Goal: Task Accomplishment & Management: Use online tool/utility

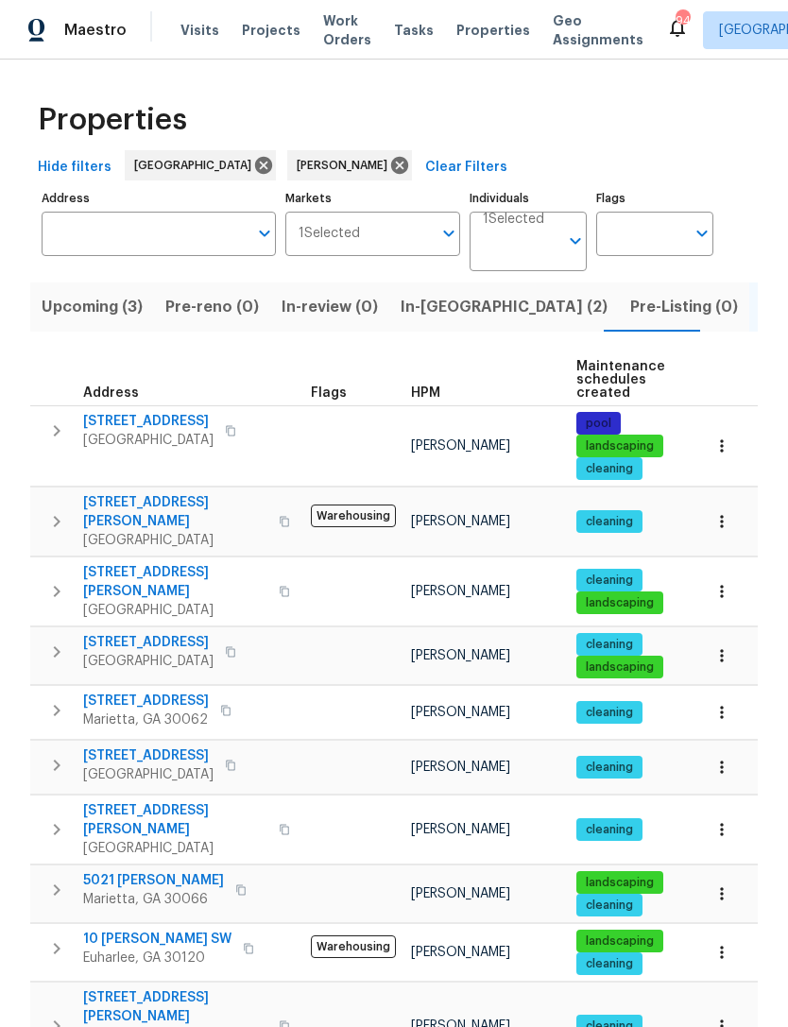
click at [523, 227] on input "Individuals" at bounding box center [521, 249] width 76 height 44
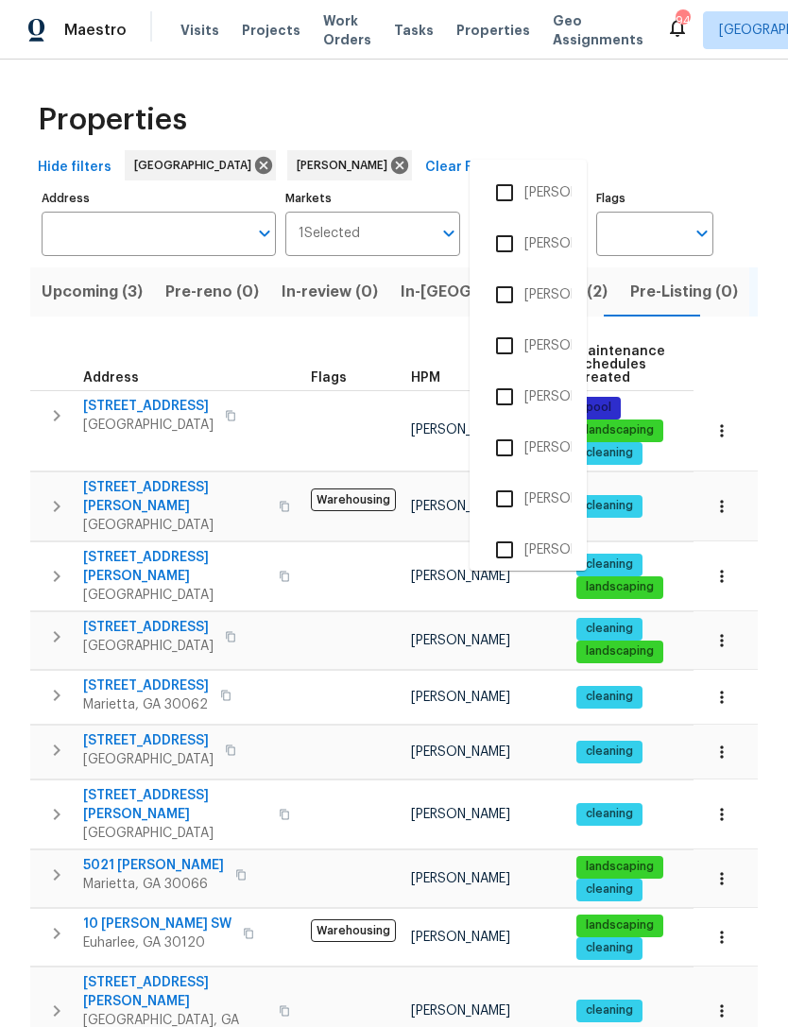
scroll to position [0, 275]
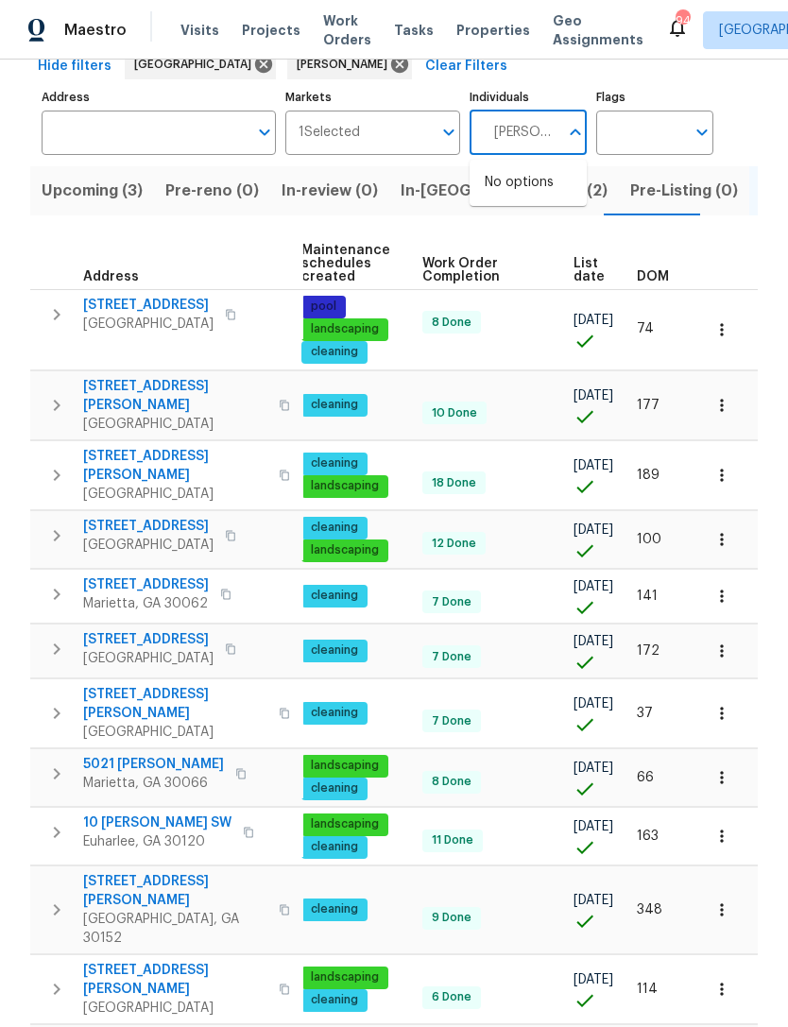
type input "Tyler payne"
click at [502, 196] on input "checkbox" at bounding box center [505, 193] width 40 height 40
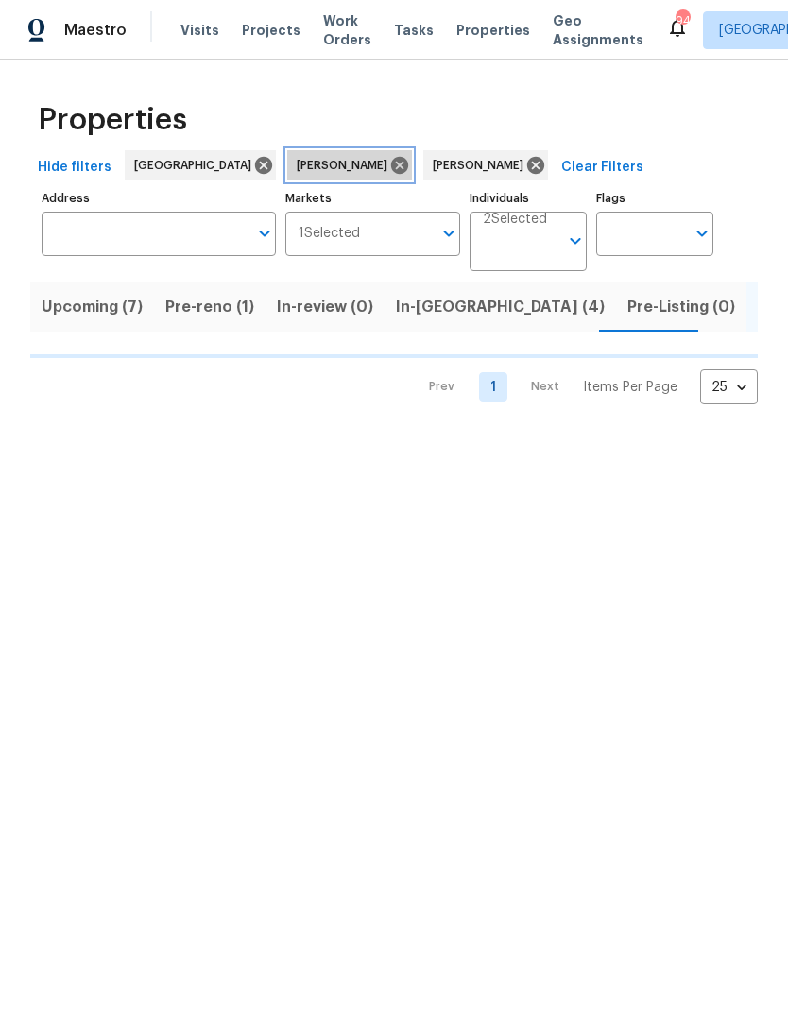
click at [391, 171] on icon at bounding box center [399, 165] width 17 height 17
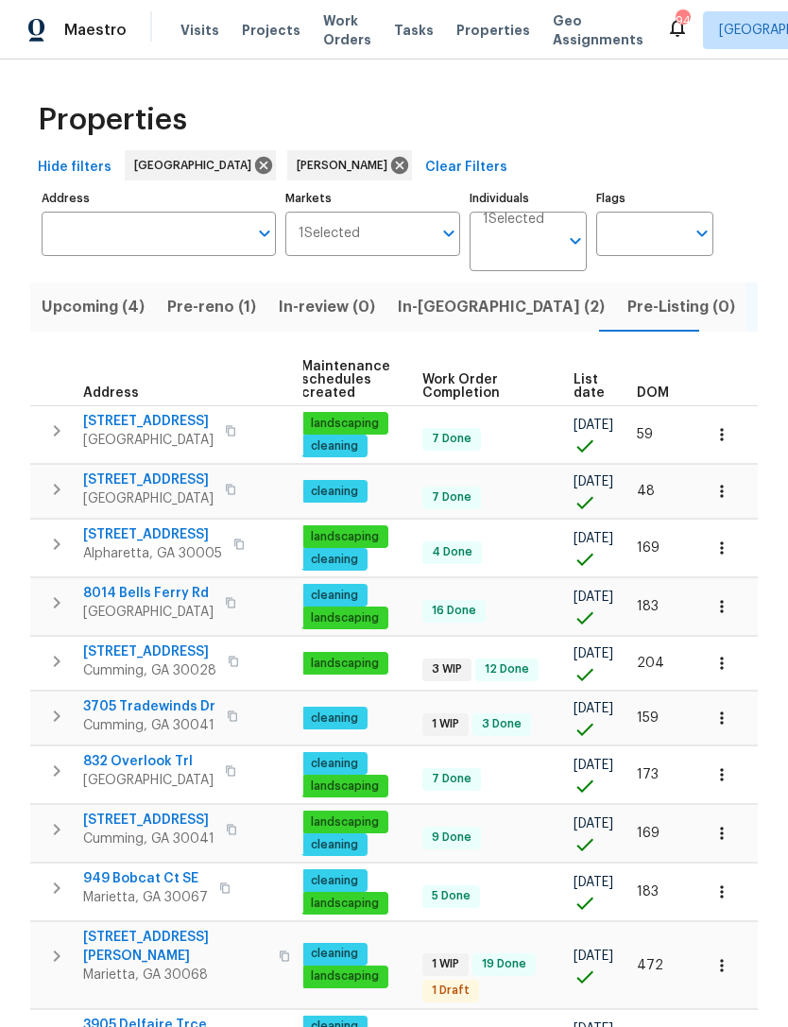
scroll to position [0, 275]
click at [724, 557] on icon "button" at bounding box center [721, 547] width 19 height 19
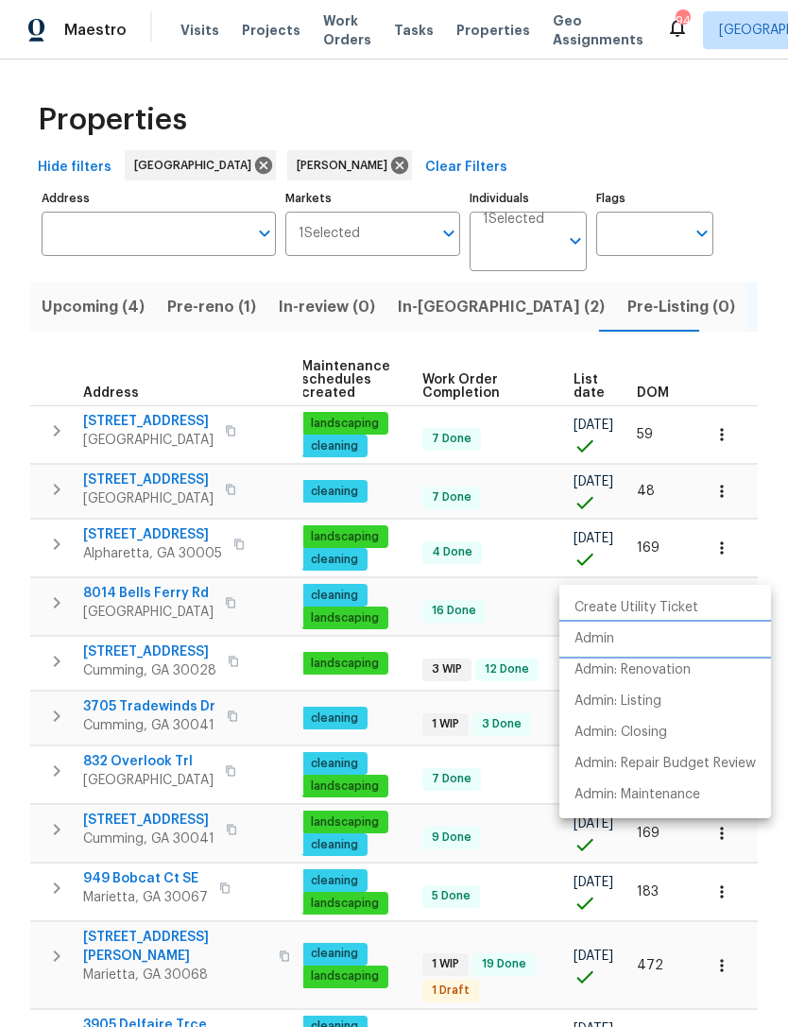
click at [603, 640] on p "Admin" at bounding box center [594, 639] width 40 height 20
click at [290, 162] on div at bounding box center [394, 513] width 788 height 1027
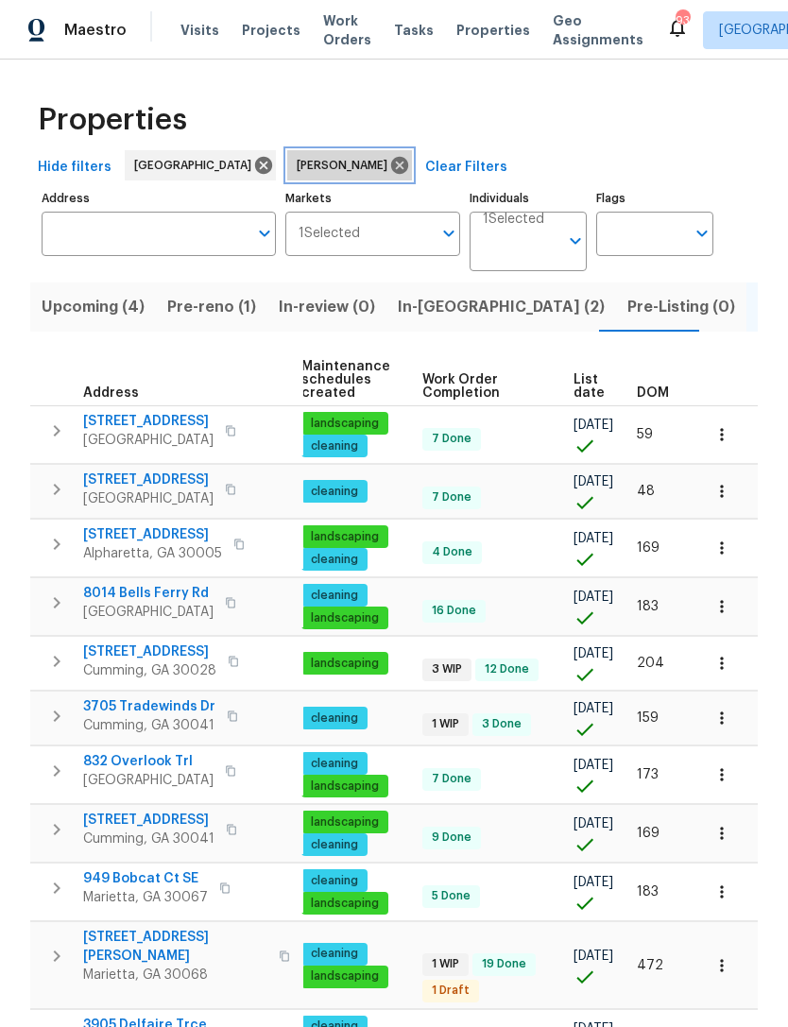
click at [389, 167] on icon at bounding box center [399, 165] width 21 height 21
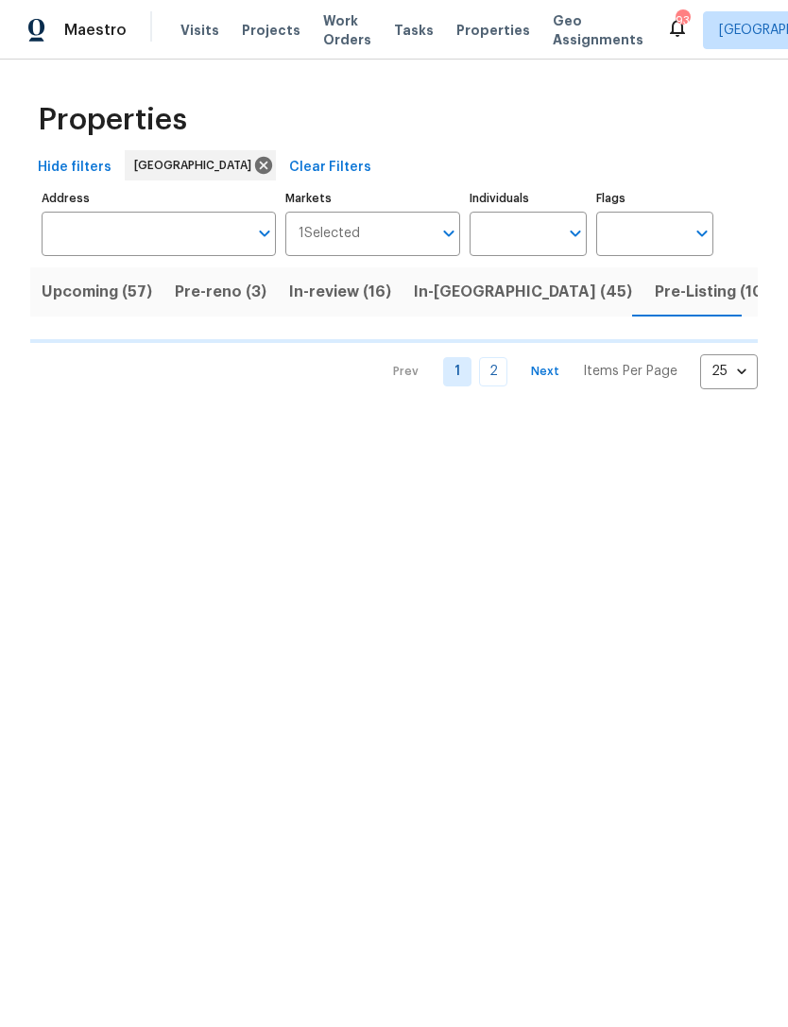
click at [507, 242] on input "Individuals" at bounding box center [513, 234] width 89 height 44
type input "ken"
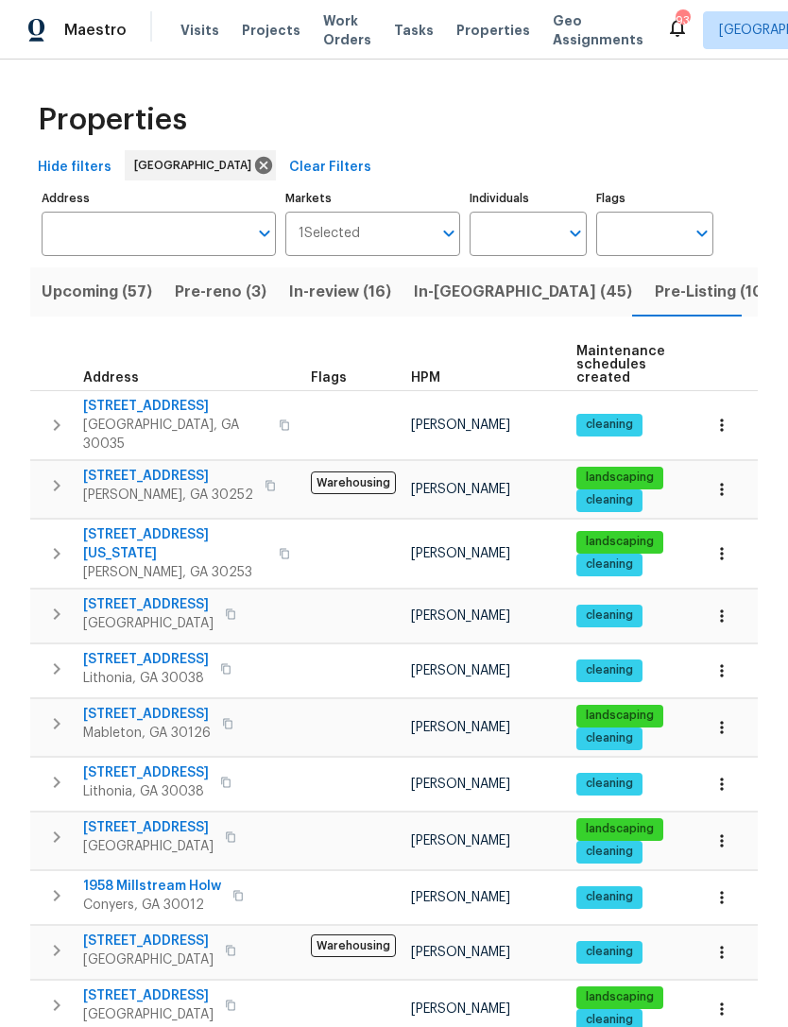
click at [293, 818] on div "324 Stoney Hollow Rd Canton, GA 30114" at bounding box center [189, 837] width 213 height 38
click at [526, 237] on input "Individuals" at bounding box center [513, 234] width 89 height 44
type input "kenroy"
click at [500, 296] on input "checkbox" at bounding box center [505, 294] width 40 height 40
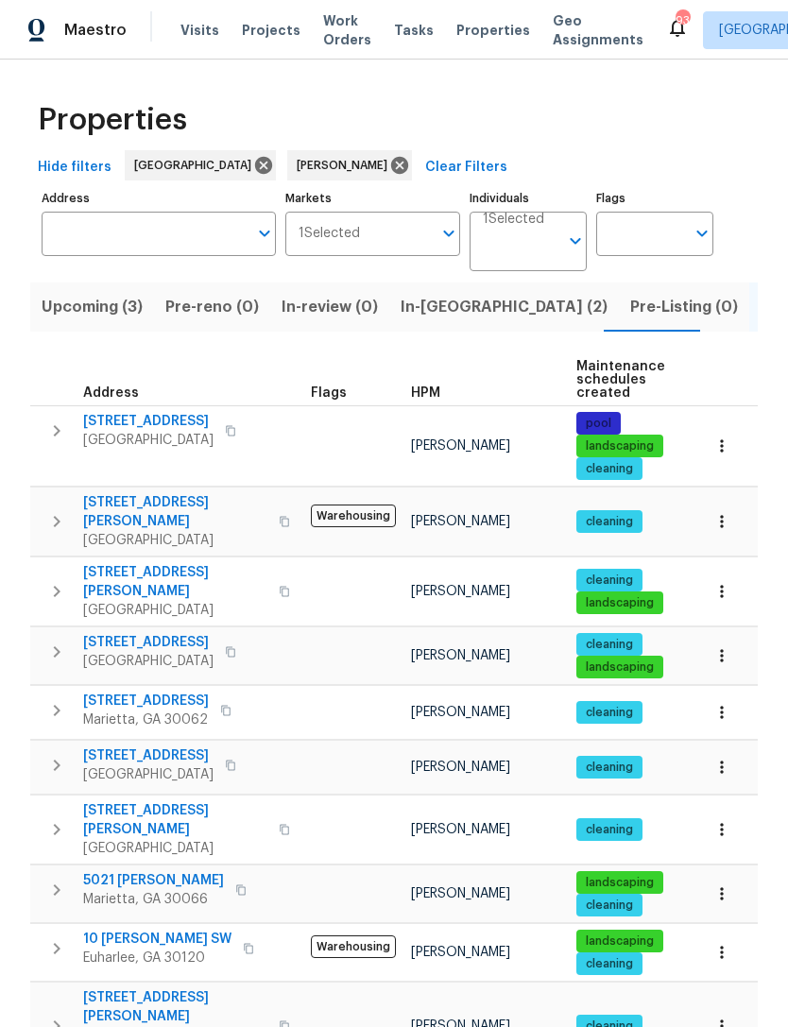
click at [441, 301] on span "In-reno (2)" at bounding box center [503, 307] width 207 height 26
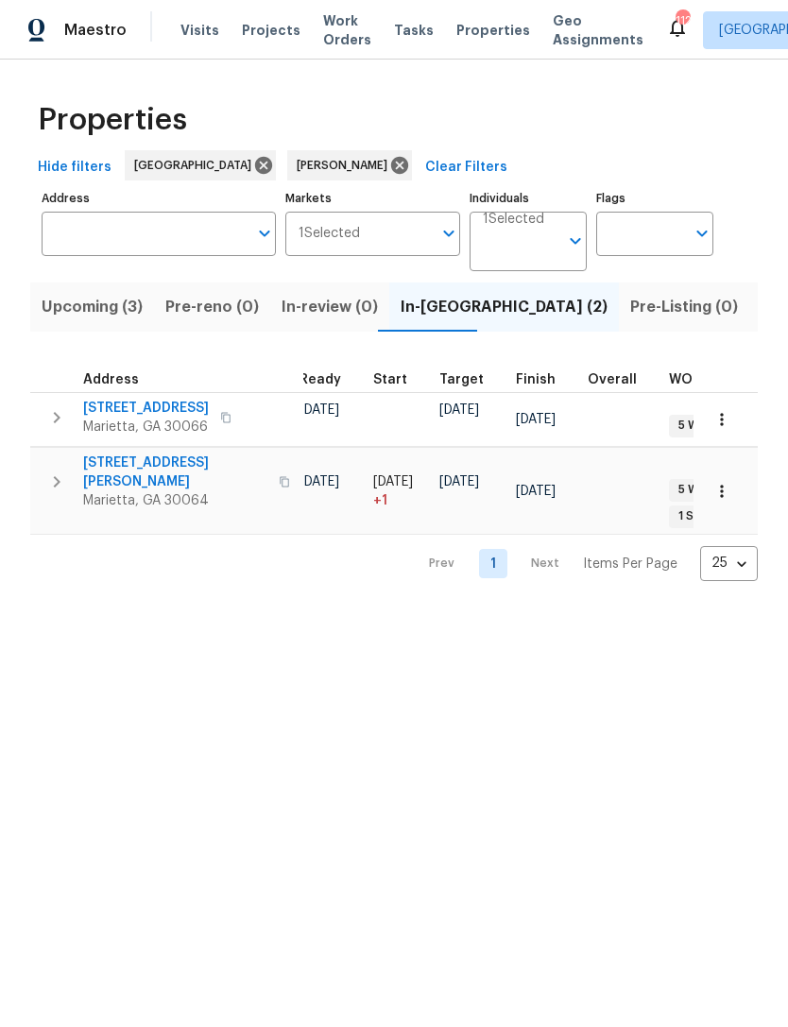
click at [378, 571] on div "Properties Hide filters [GEOGRAPHIC_DATA] [PERSON_NAME] Clear Filters Address A…" at bounding box center [394, 336] width 788 height 552
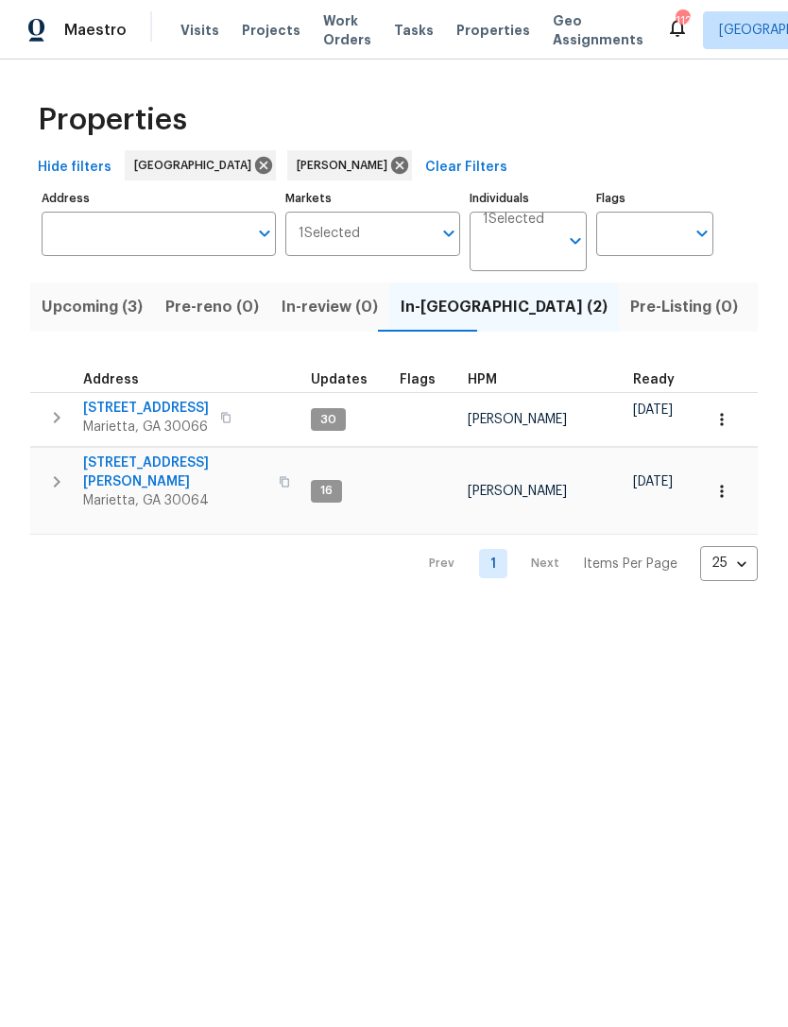
scroll to position [15, 0]
click at [166, 453] on span "[STREET_ADDRESS][PERSON_NAME]" at bounding box center [175, 472] width 184 height 38
click at [199, 23] on span "Visits" at bounding box center [199, 30] width 39 height 19
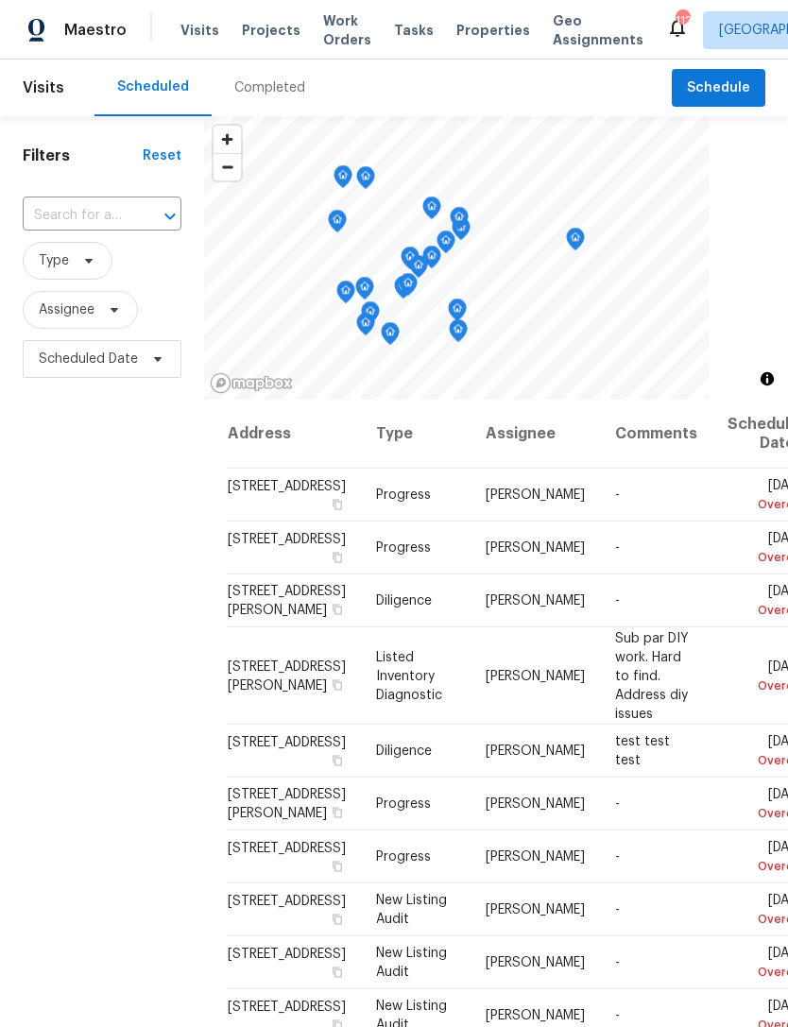
click at [127, 211] on input "text" at bounding box center [76, 215] width 106 height 29
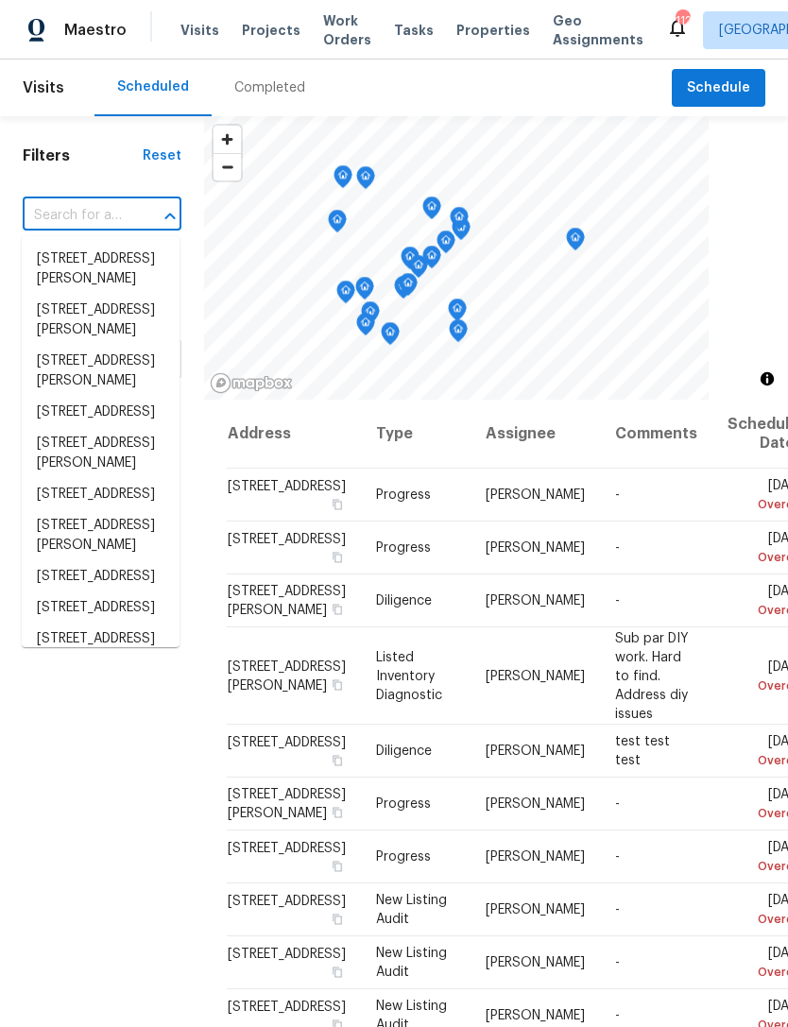
click at [111, 212] on input "text" at bounding box center [76, 215] width 106 height 29
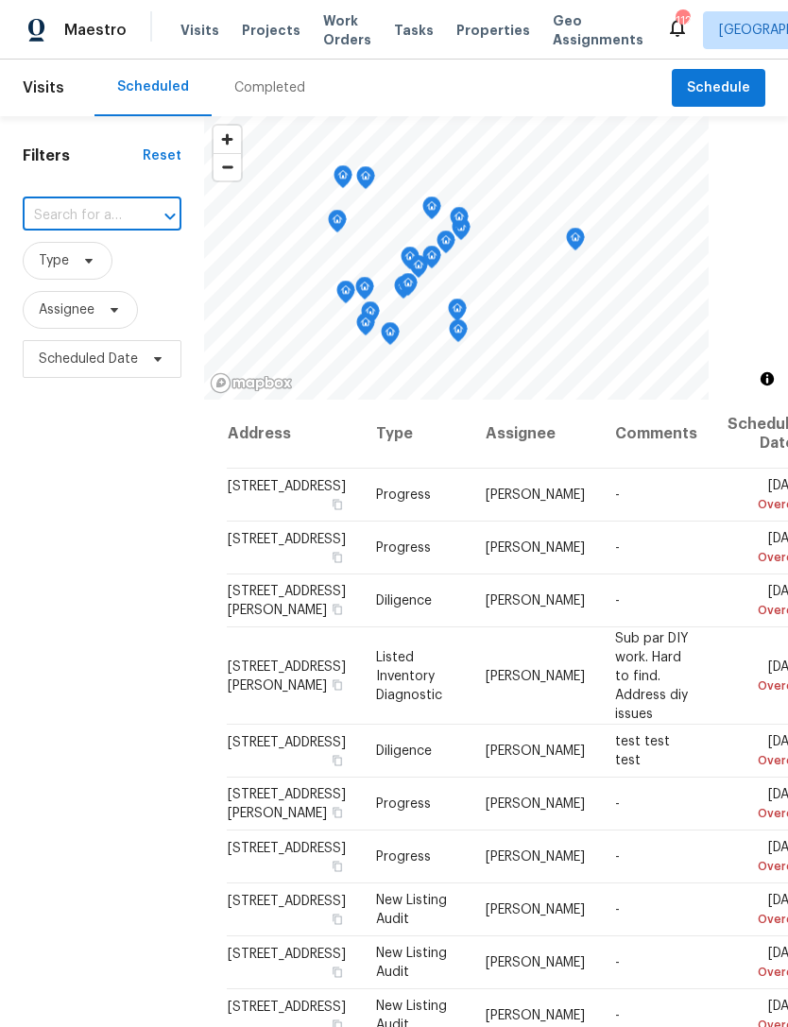
paste input "12981 Dartmore Cir, Alpharetta, GA 30005"
type input "12981 Dartmore Cir, Alpharetta, GA 30005"
click at [94, 275] on li "12981 Dartmore Cir, Alpharetta, GA 30005" at bounding box center [101, 259] width 158 height 31
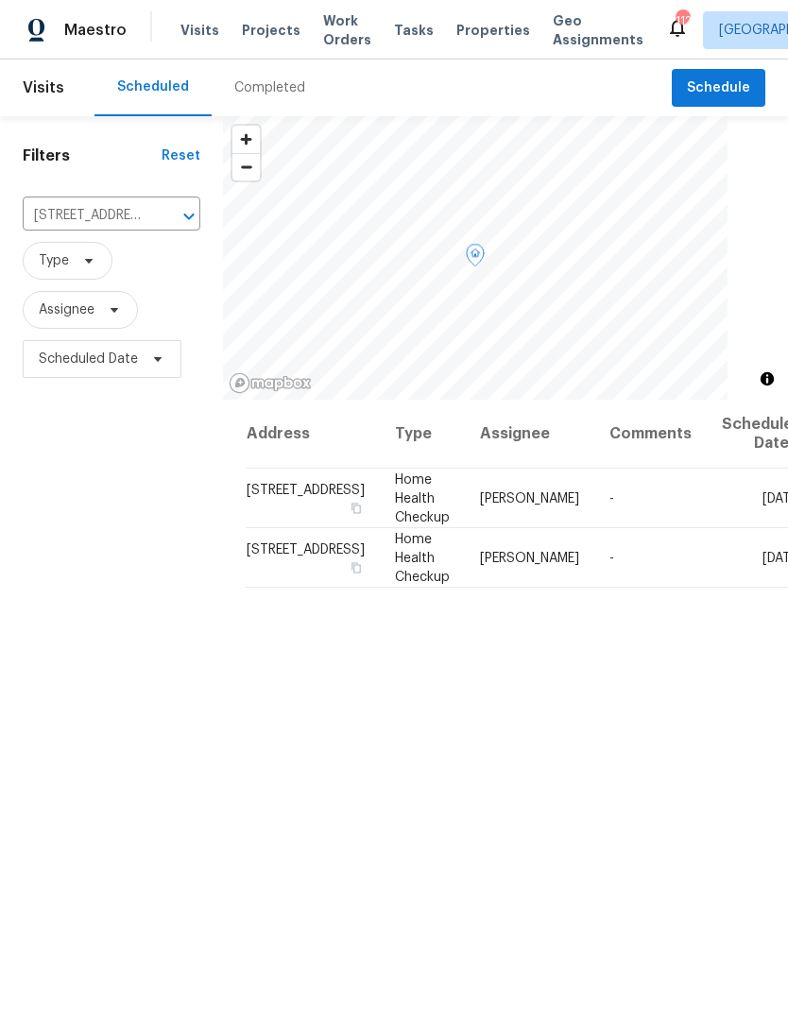
click at [257, 527] on td "12981 Dartmore Cir, Alpharetta, GA 30005" at bounding box center [313, 498] width 134 height 60
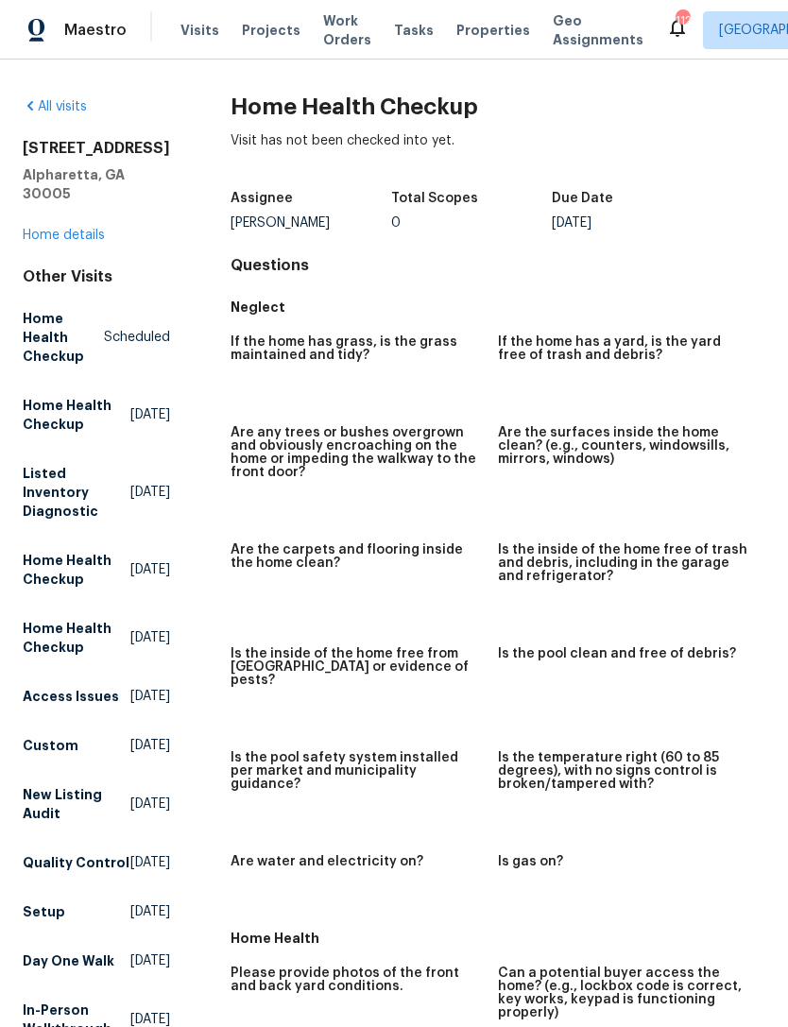
click at [71, 242] on link "Home details" at bounding box center [64, 235] width 82 height 13
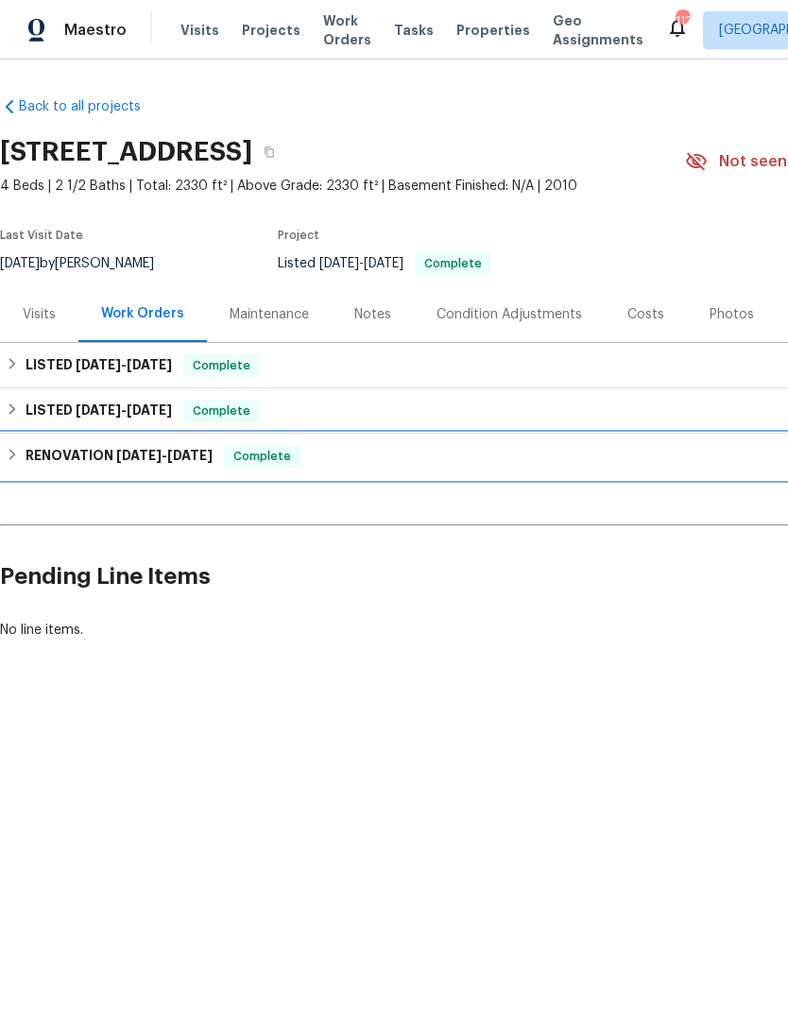
click at [155, 452] on span "3/4/25" at bounding box center [138, 455] width 45 height 13
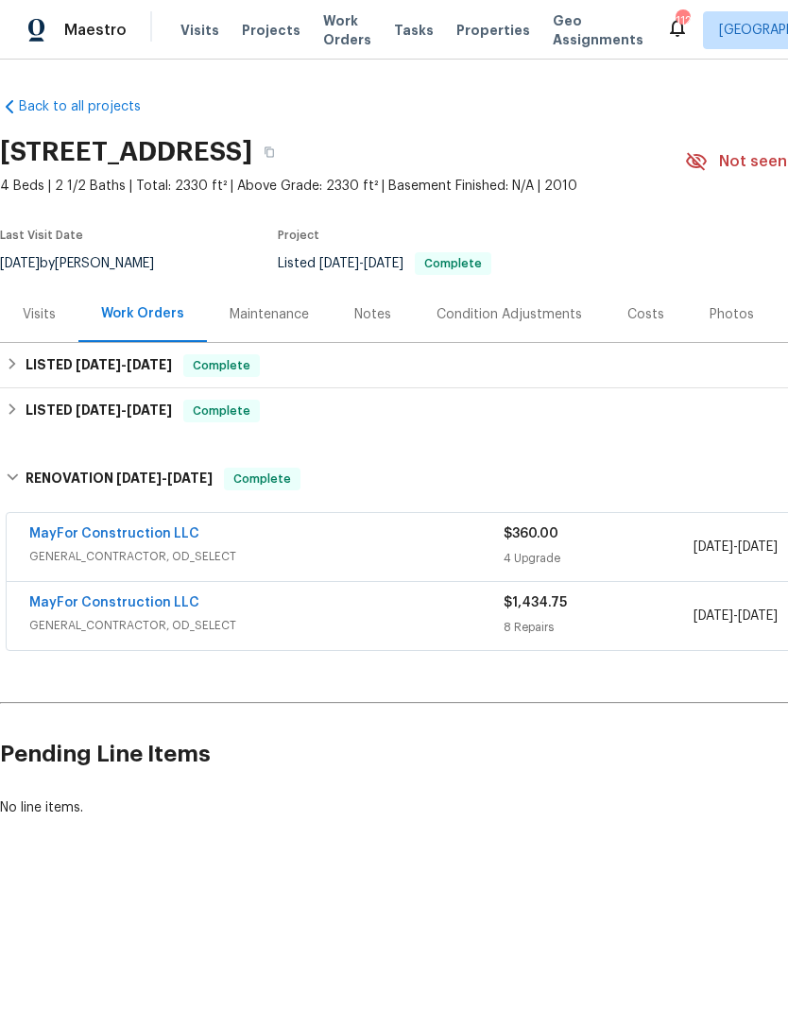
click at [366, 609] on div "MayFor Construction LLC" at bounding box center [266, 604] width 474 height 23
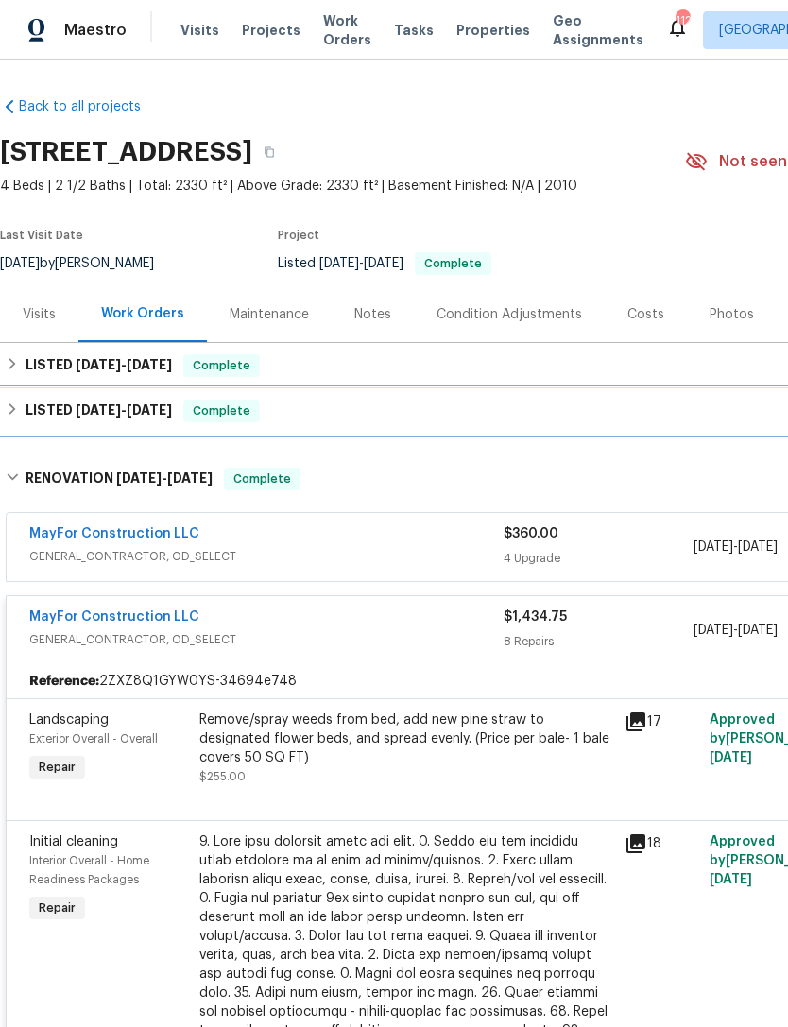
click at [437, 417] on div "LISTED 3/12/25 - 3/13/25 Complete" at bounding box center [534, 411] width 1056 height 23
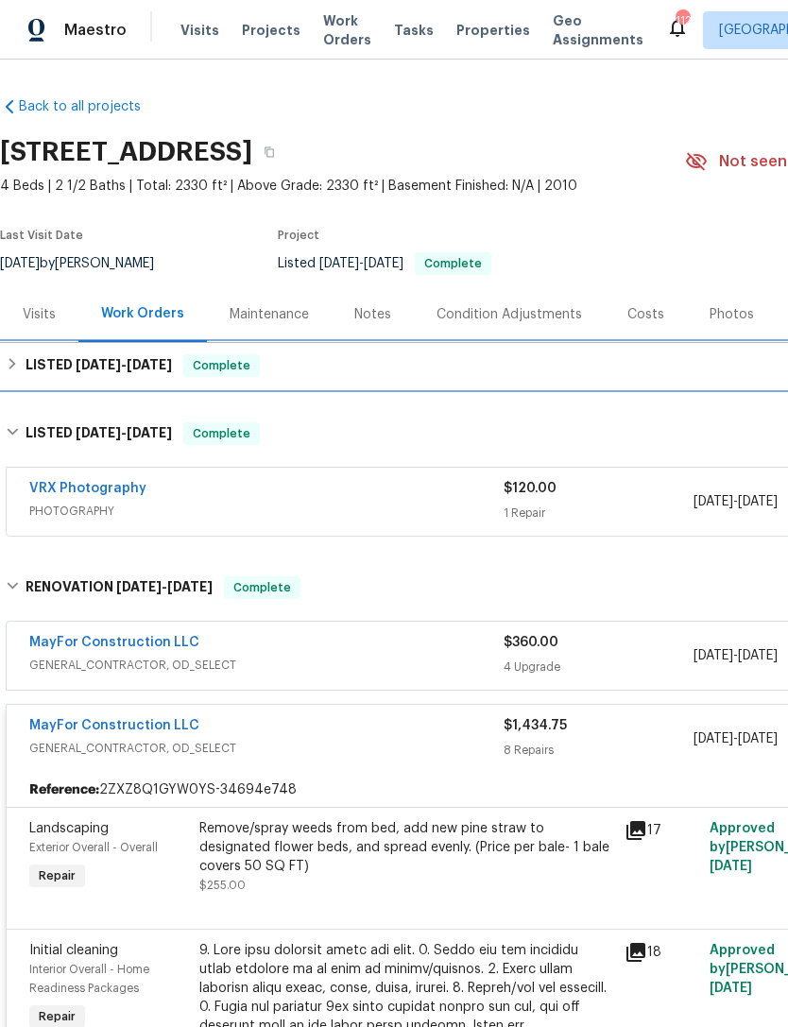
click at [420, 381] on div "LISTED 8/8/25 - 8/11/25 Complete" at bounding box center [533, 365] width 1067 height 45
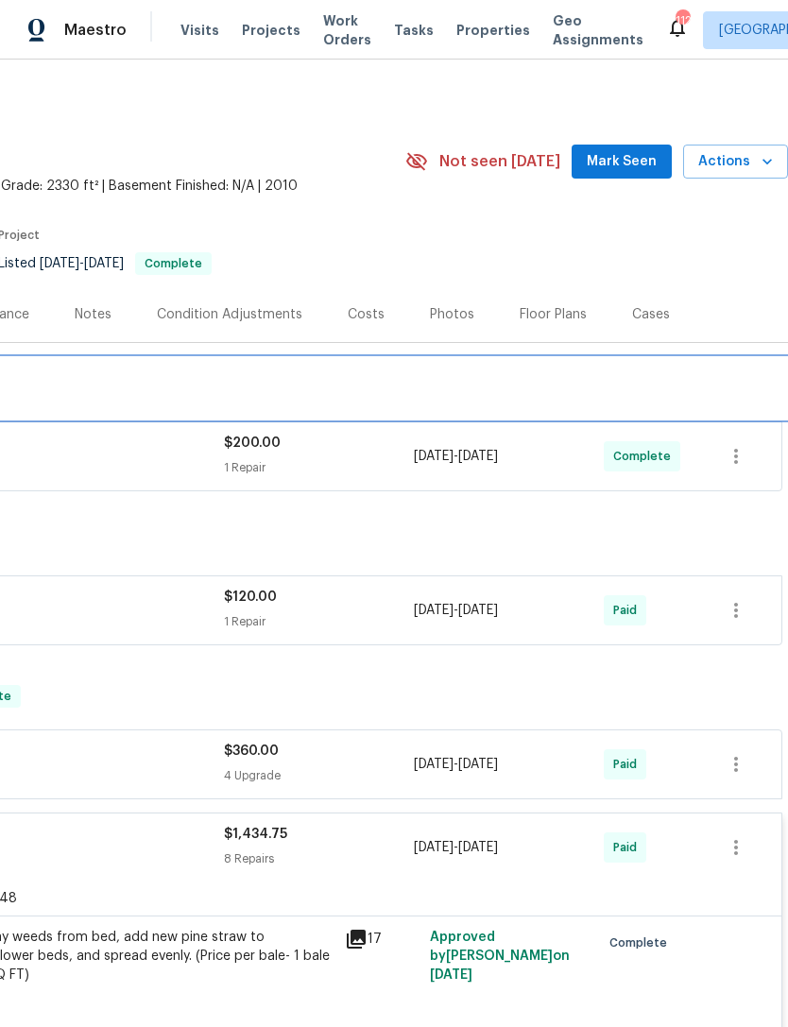
scroll to position [0, 280]
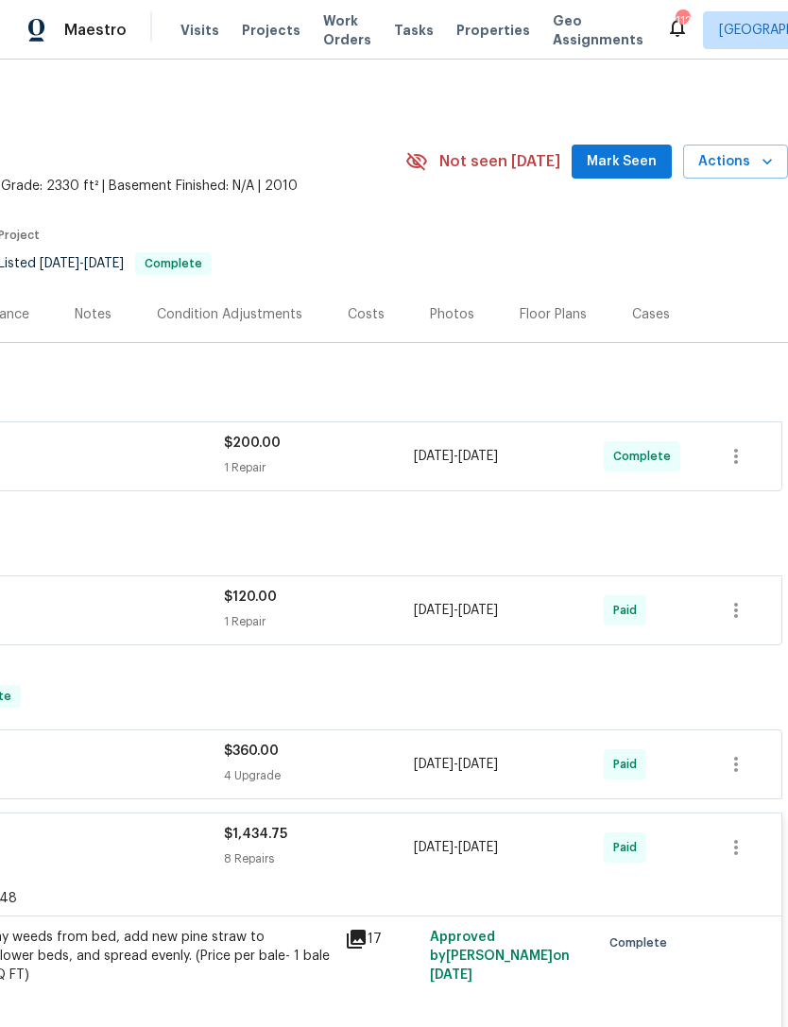
click at [386, 322] on div "Costs" at bounding box center [366, 314] width 82 height 56
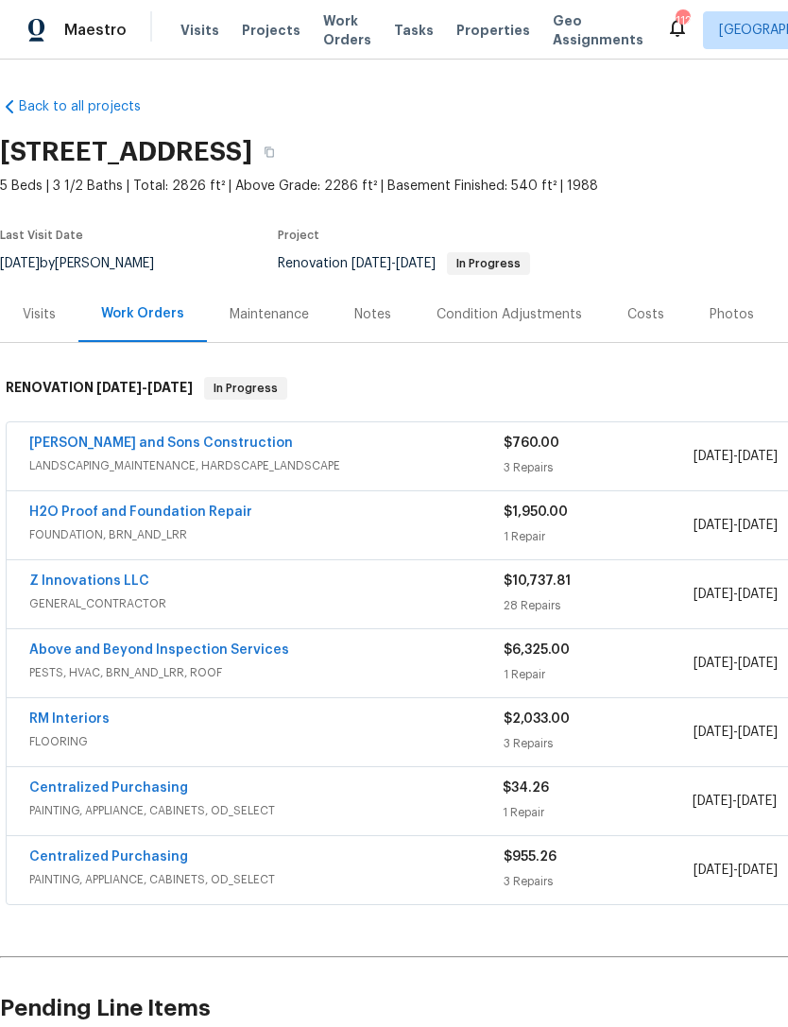
click at [108, 448] on link "[PERSON_NAME] and Sons Construction" at bounding box center [161, 442] width 264 height 13
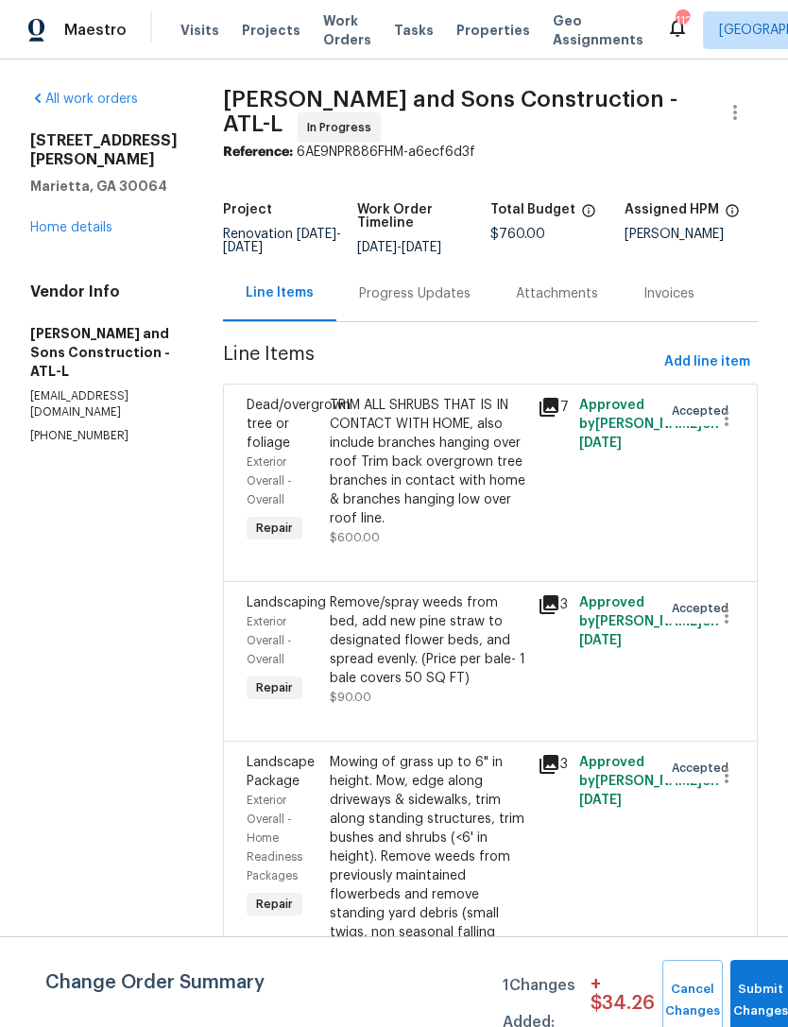
click at [401, 290] on div "Progress Updates" at bounding box center [414, 293] width 111 height 19
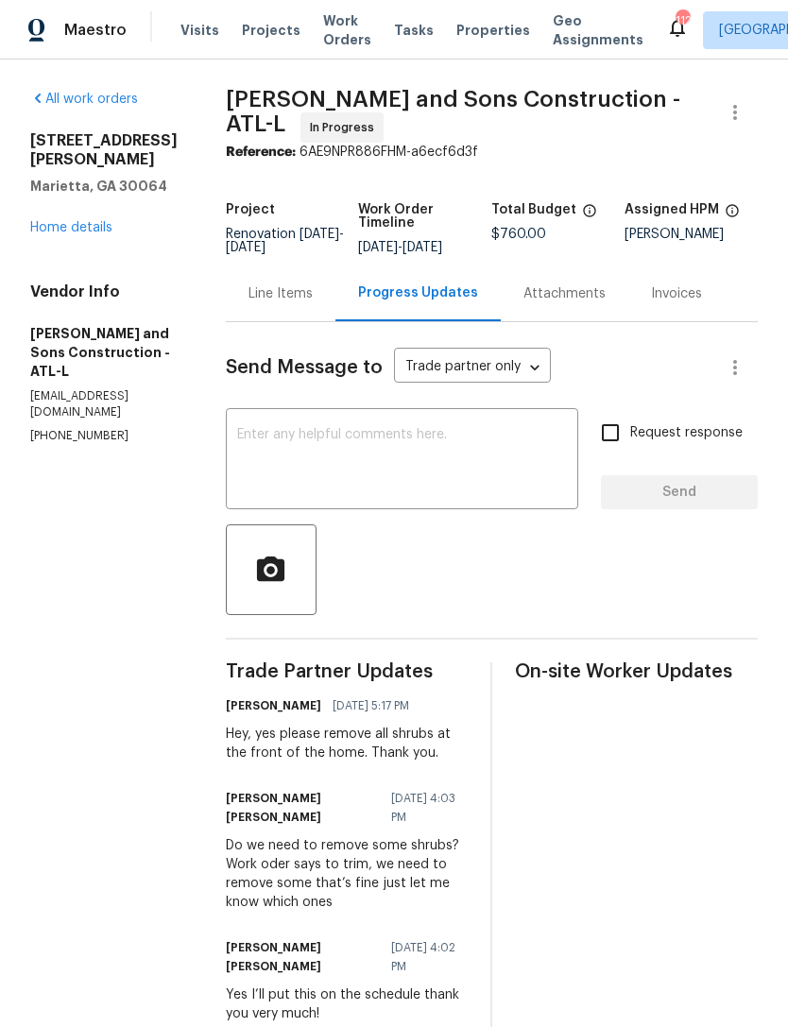
click at [440, 456] on textarea at bounding box center [402, 461] width 330 height 66
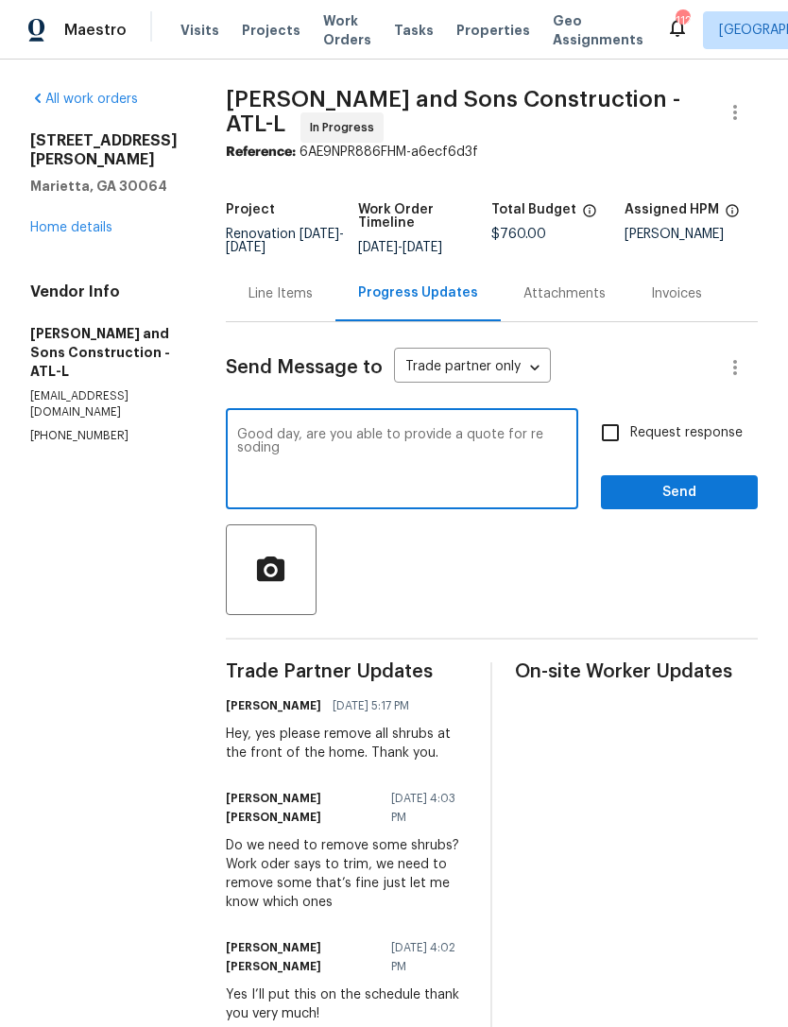
click at [253, 466] on textarea "Good day, are you able to provide a quote for re soding" at bounding box center [402, 461] width 330 height 66
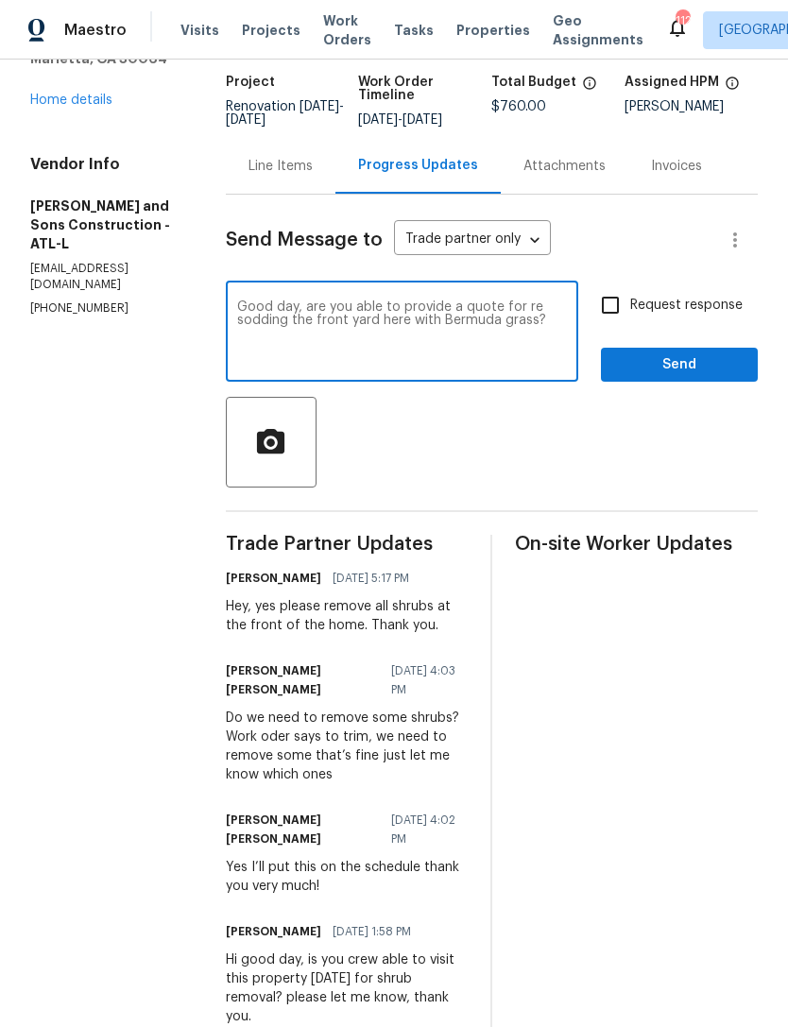
scroll to position [127, 0]
click at [349, 315] on textarea "Good day, are you able to provide a quote for re sodding the front yard here wi…" at bounding box center [402, 334] width 330 height 66
click at [483, 321] on textarea "Good day, could provide able to provide a quote for re sodding the front yard h…" at bounding box center [402, 334] width 330 height 66
click at [527, 361] on textarea "Good day, could provide a quote for re sodding the front yard here with Bermuda…" at bounding box center [402, 334] width 330 height 66
click at [325, 340] on textarea "Good day, could provide a quote for re sodding the front yard here with Bermuda…" at bounding box center [402, 334] width 330 height 66
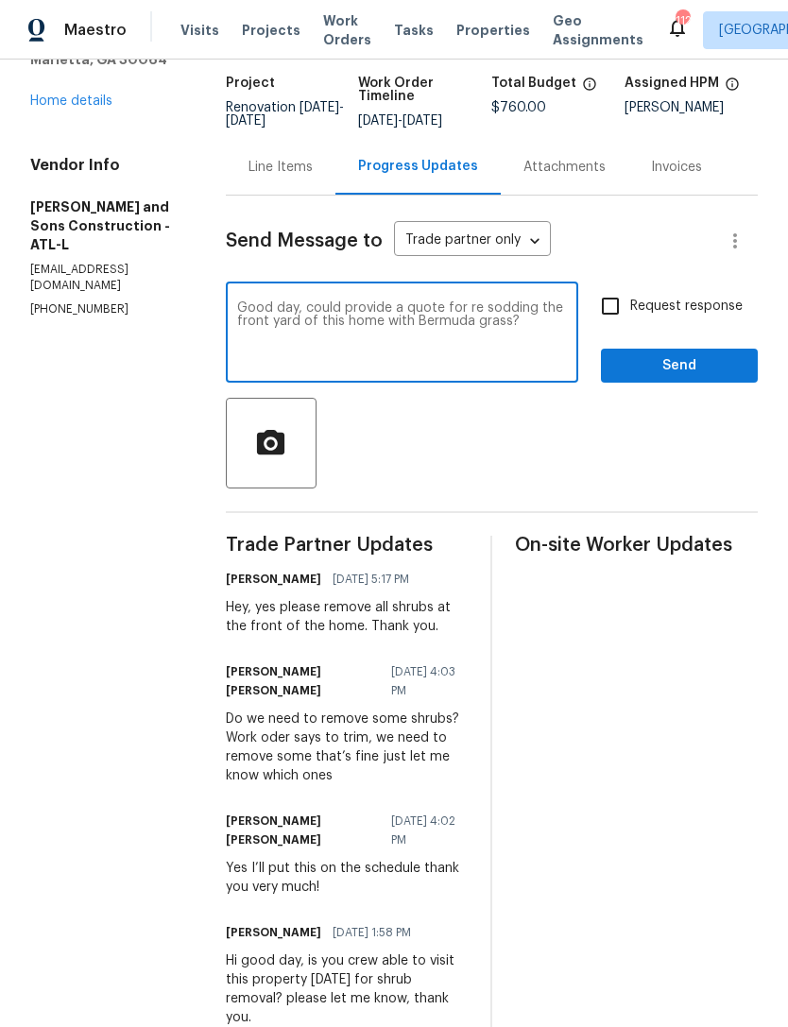
type textarea "Good day, could provide a quote for re sodding the front yard of this home with…"
click at [615, 319] on input "Request response" at bounding box center [610, 306] width 40 height 40
checkbox input "true"
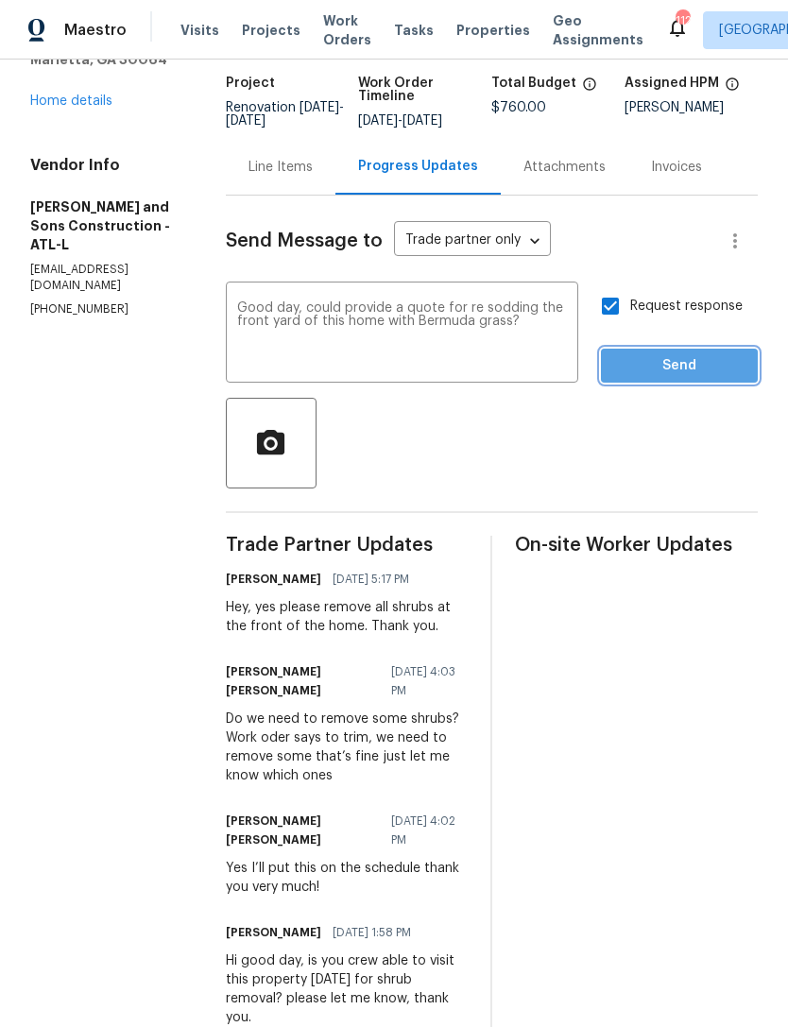
click at [697, 378] on span "Send" at bounding box center [679, 366] width 127 height 24
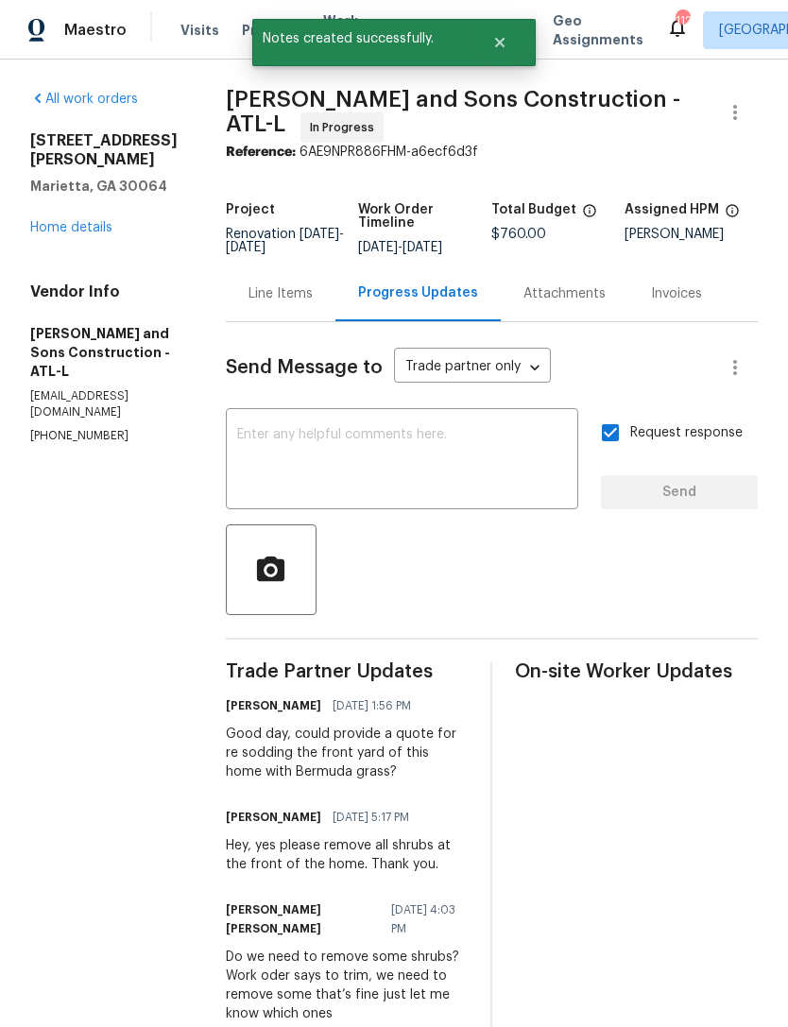
click at [81, 229] on link "Home details" at bounding box center [71, 227] width 82 height 13
